Goal: Transaction & Acquisition: Purchase product/service

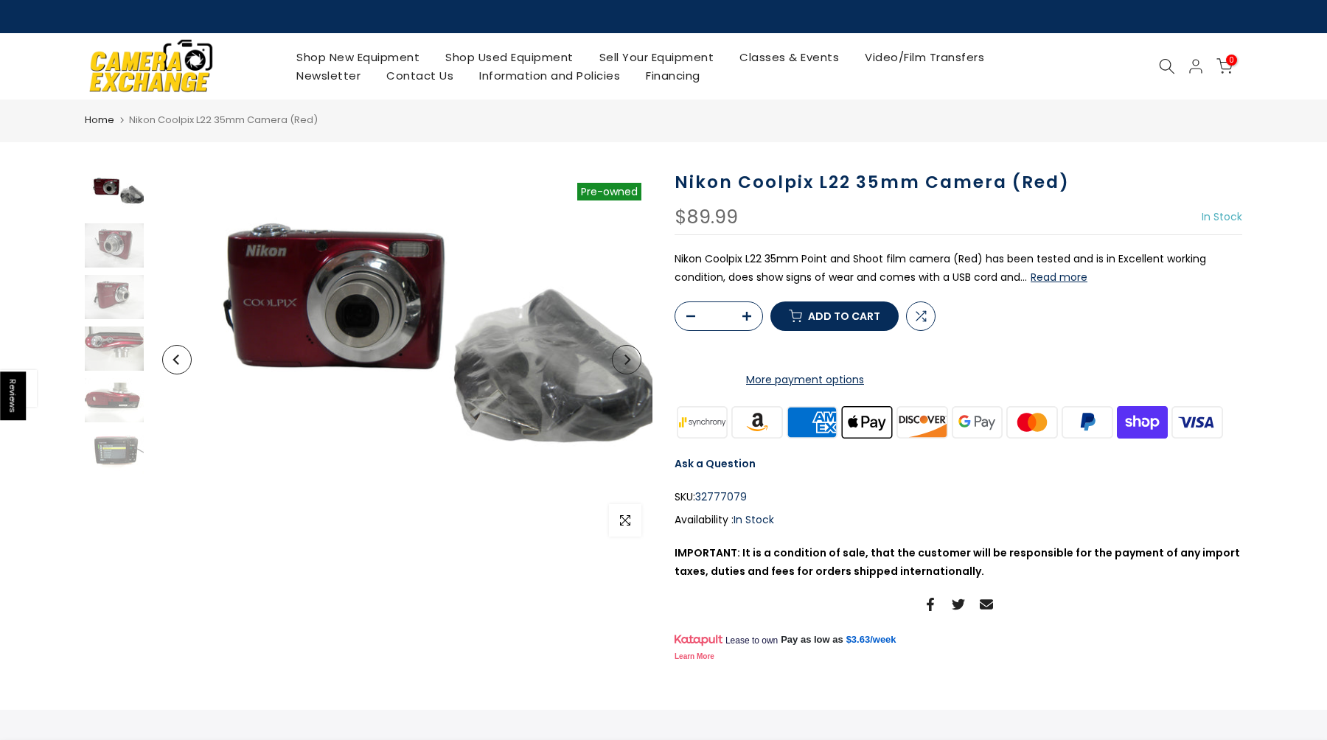
click at [359, 54] on link "Shop New Equipment" at bounding box center [358, 57] width 149 height 18
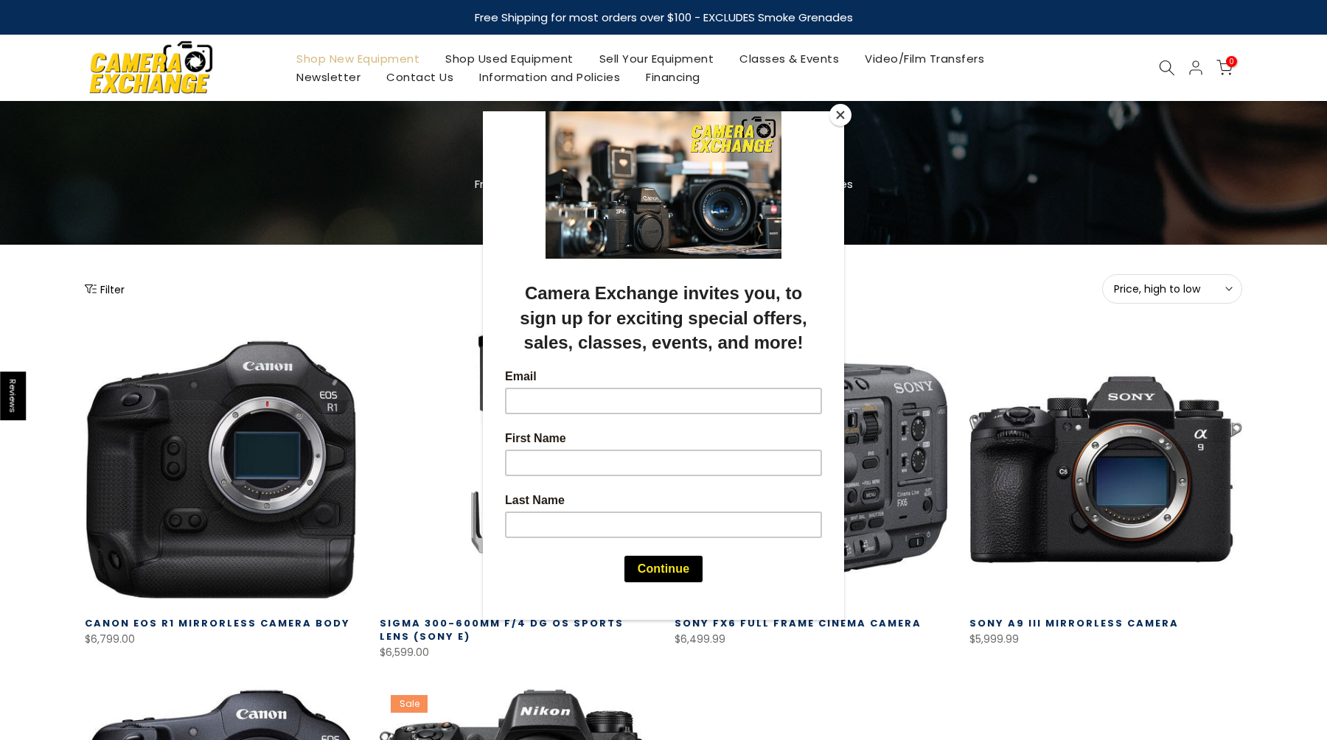
click at [842, 113] on button "Close" at bounding box center [840, 115] width 22 height 22
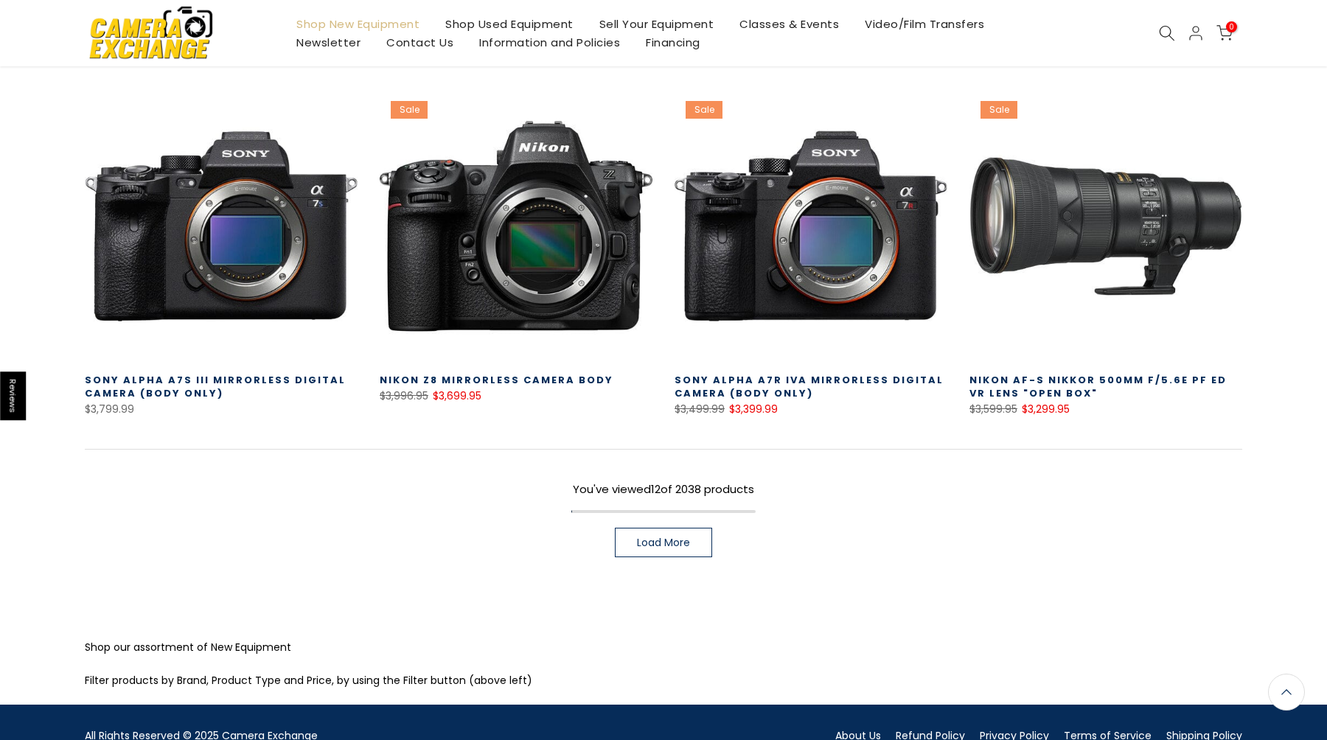
click at [669, 538] on span "Load More" at bounding box center [663, 542] width 53 height 10
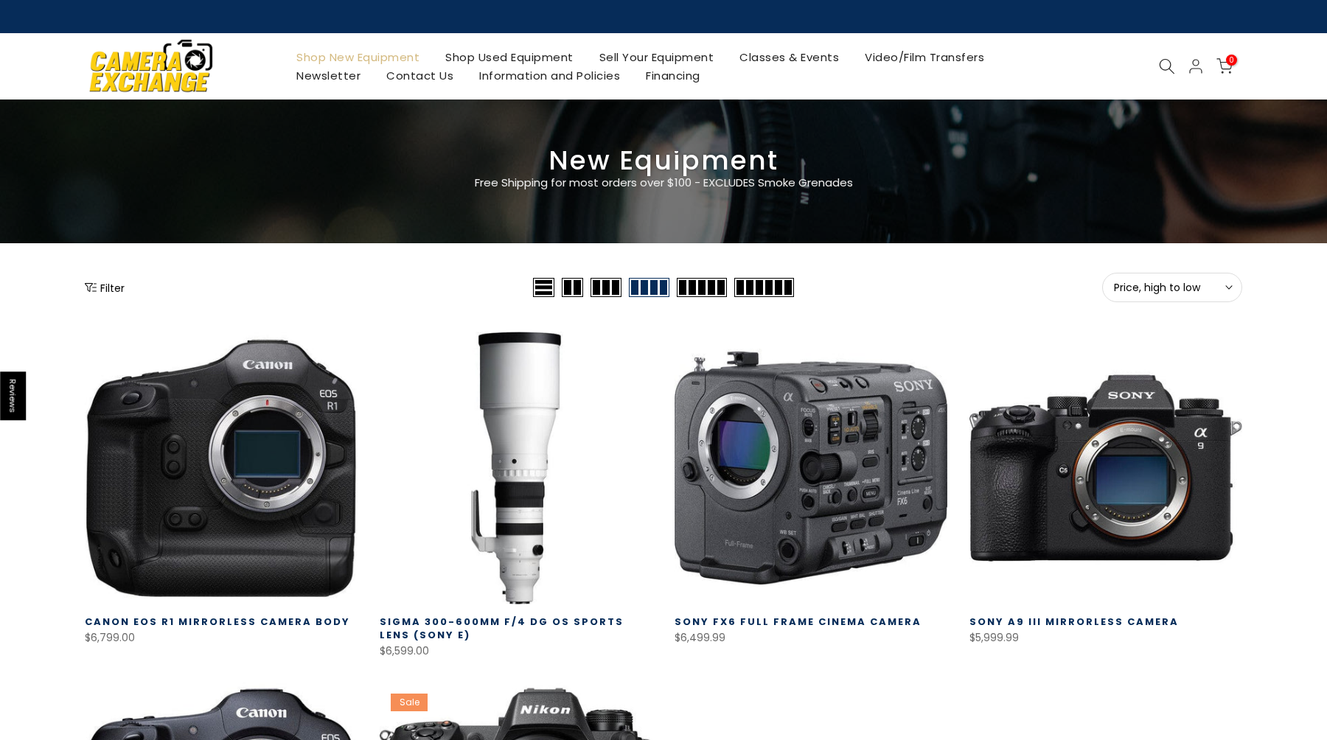
click at [1159, 67] on icon at bounding box center [1167, 66] width 16 height 16
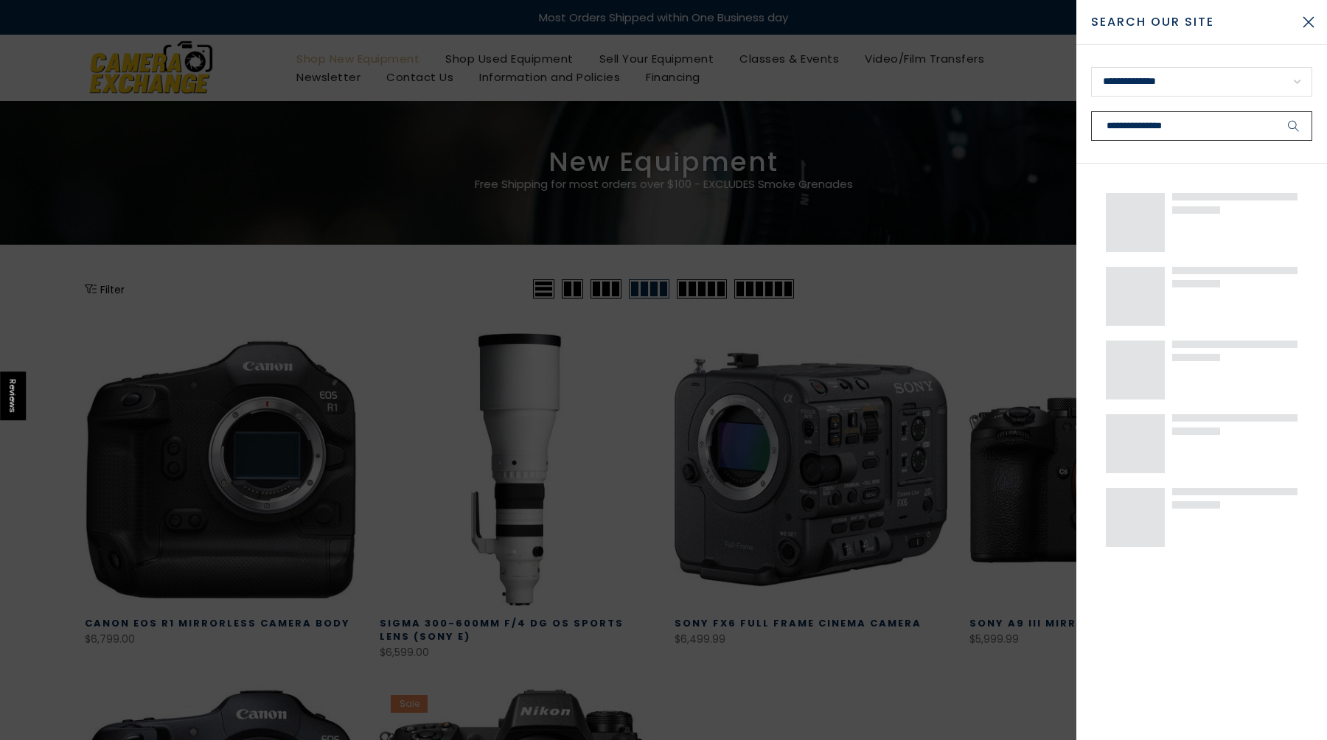
type input "**********"
click at [1276, 111] on button "submit" at bounding box center [1294, 125] width 37 height 29
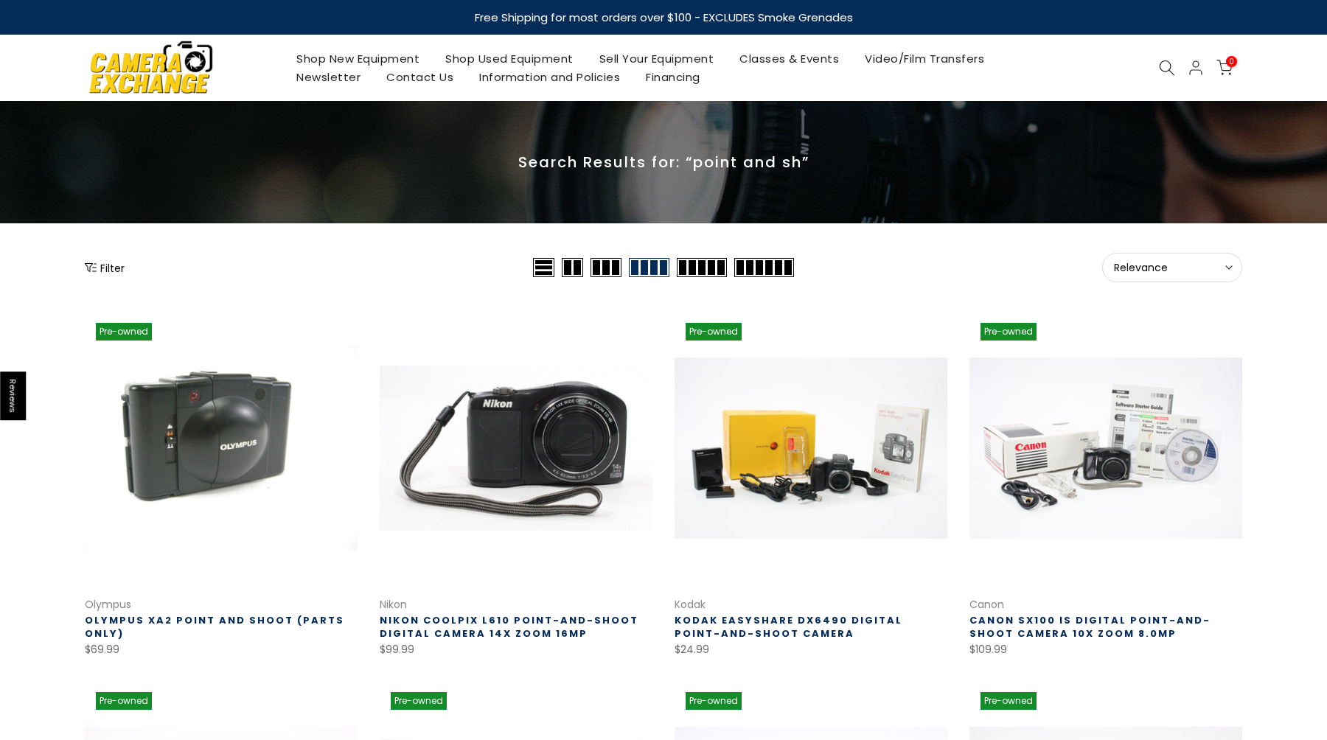
click at [493, 52] on link "Shop Used Equipment" at bounding box center [510, 58] width 154 height 18
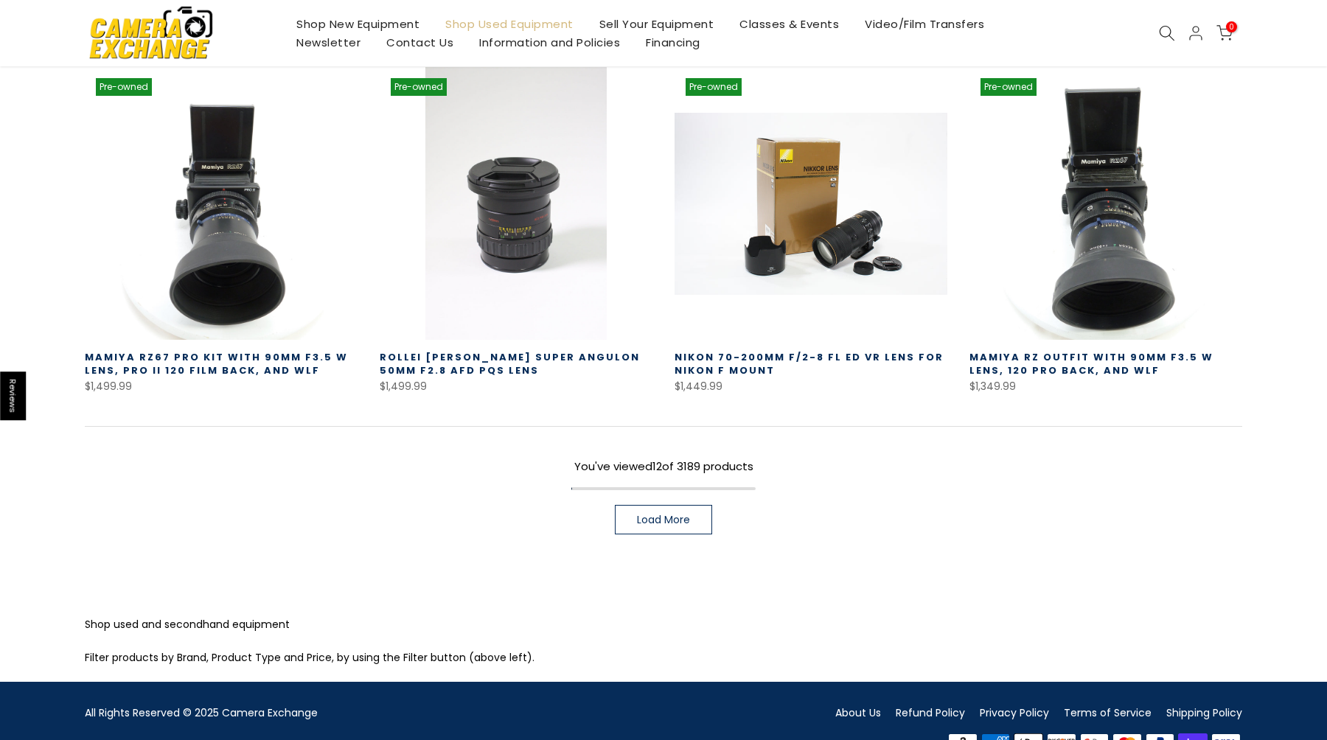
scroll to position [1003, 0]
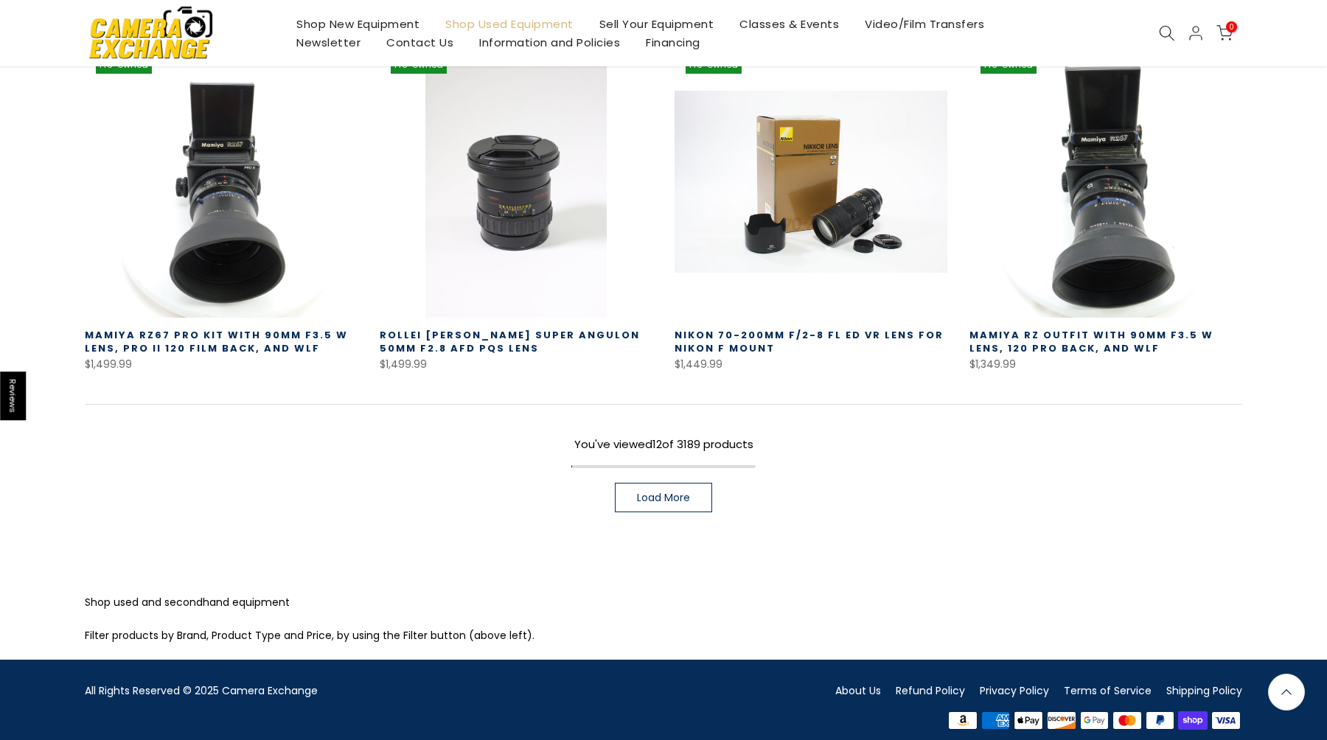
click at [664, 493] on span "Load More" at bounding box center [663, 498] width 53 height 10
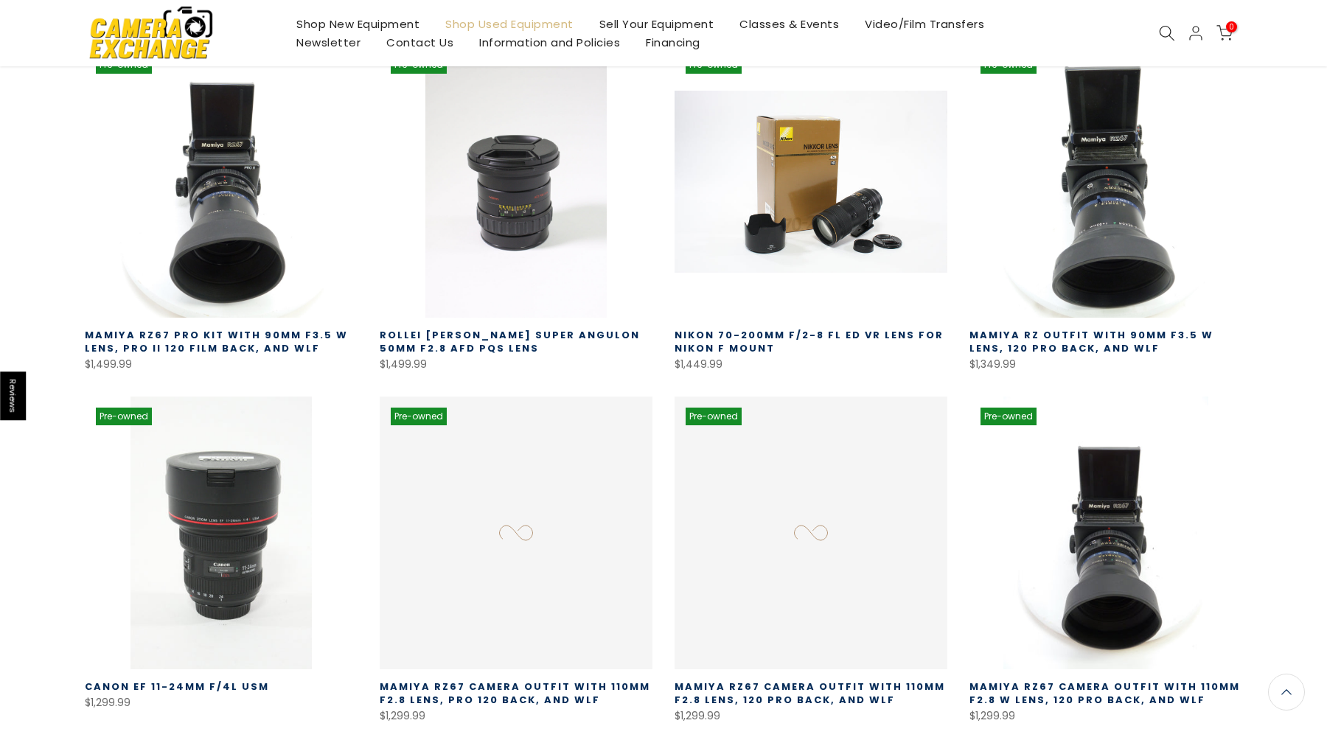
scroll to position [1091, 0]
